Goal: Task Accomplishment & Management: Manage account settings

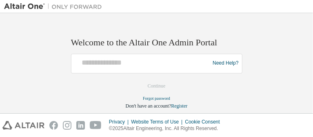
click at [175, 68] on div at bounding box center [142, 63] width 134 height 16
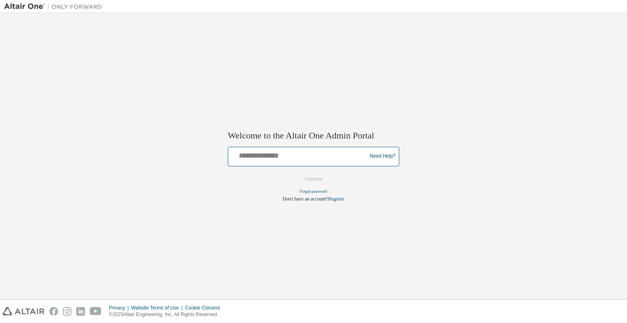
click at [252, 136] on input "text" at bounding box center [298, 155] width 134 height 12
type input "**********"
click at [313, 136] on button "Continue" at bounding box center [313, 179] width 35 height 12
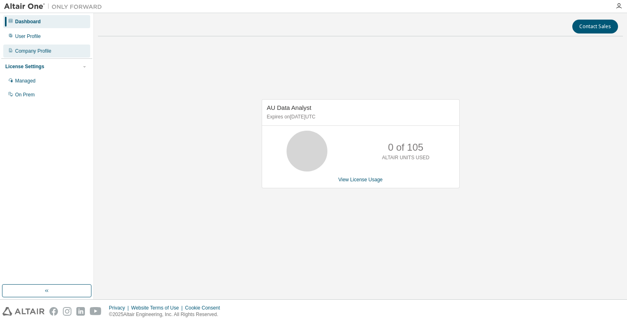
click at [46, 53] on div "Company Profile" at bounding box center [33, 51] width 36 height 7
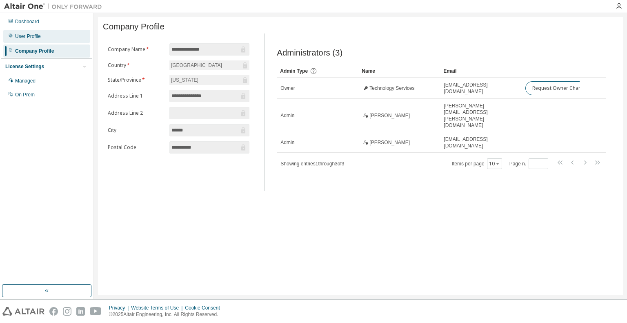
click at [56, 39] on div "User Profile" at bounding box center [46, 36] width 87 height 13
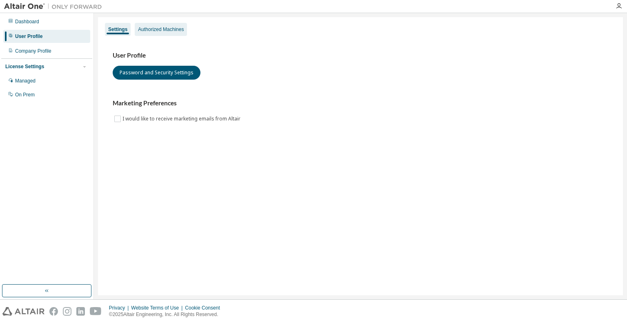
click at [137, 32] on div "Authorized Machines" at bounding box center [161, 29] width 52 height 13
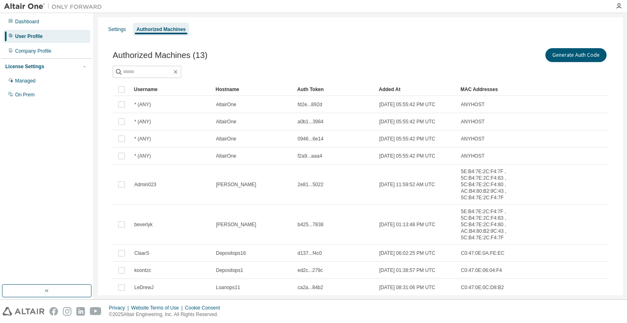
click at [558, 48] on div "Generate Auth Code" at bounding box center [484, 55] width 248 height 17
click at [561, 58] on button "Generate Auth Code" at bounding box center [575, 55] width 61 height 14
